Goal: Information Seeking & Learning: Understand process/instructions

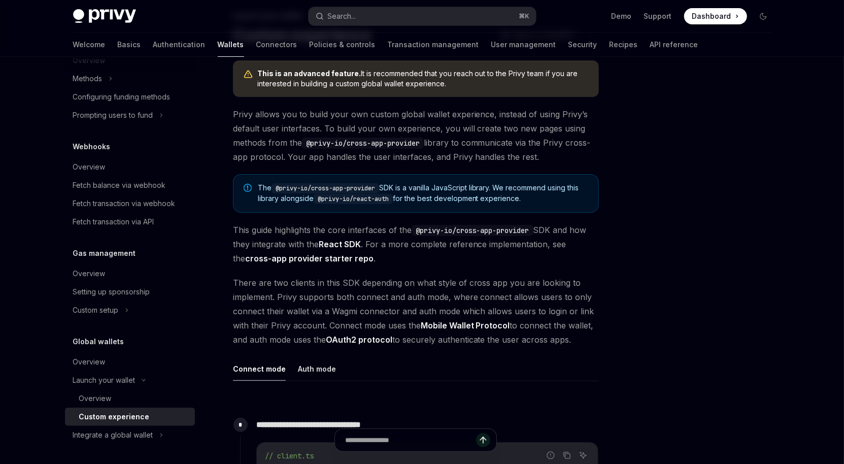
scroll to position [71, 0]
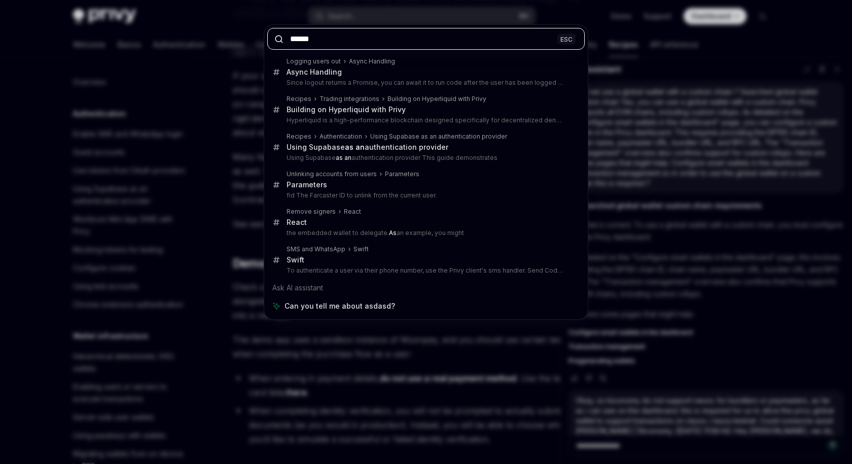
scroll to position [2504, 0]
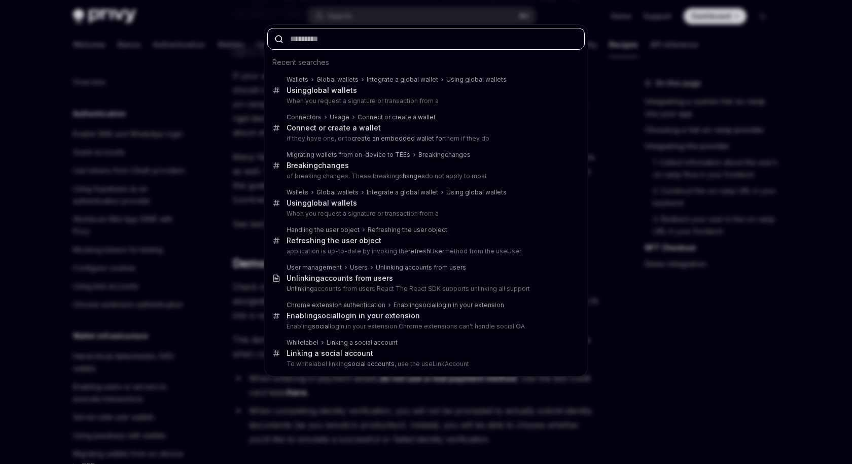
scroll to position [831, 0]
